Goal: Task Accomplishment & Management: Manage account settings

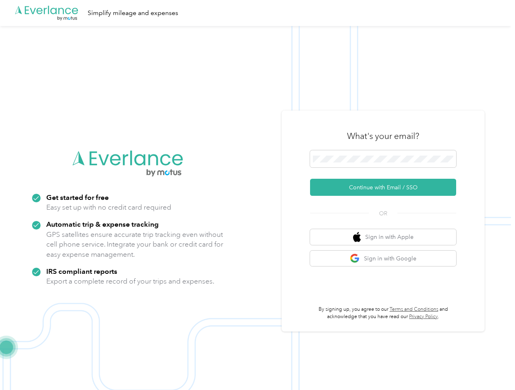
click at [257, 195] on img at bounding box center [255, 221] width 511 height 390
click at [257, 13] on div ".cls-1 { fill: #00adee; } .cls-2 { fill: #fff; } .cls-3 { fill: #707372; } .cls…" at bounding box center [255, 13] width 511 height 26
click at [387, 187] on button "Continue with Email / SSO" at bounding box center [383, 187] width 146 height 17
click at [387, 237] on button "Sign in with Apple" at bounding box center [383, 237] width 146 height 16
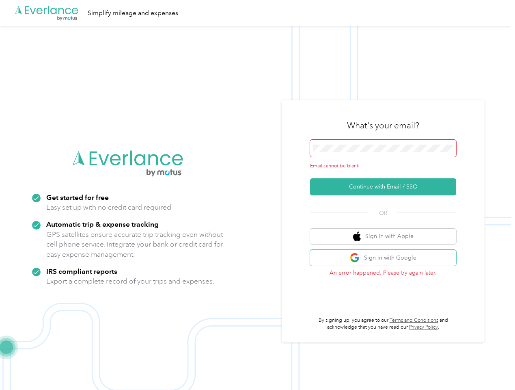
click at [387, 258] on button "Sign in with Google" at bounding box center [383, 258] width 146 height 16
